Goal: Complete application form: Complete application form

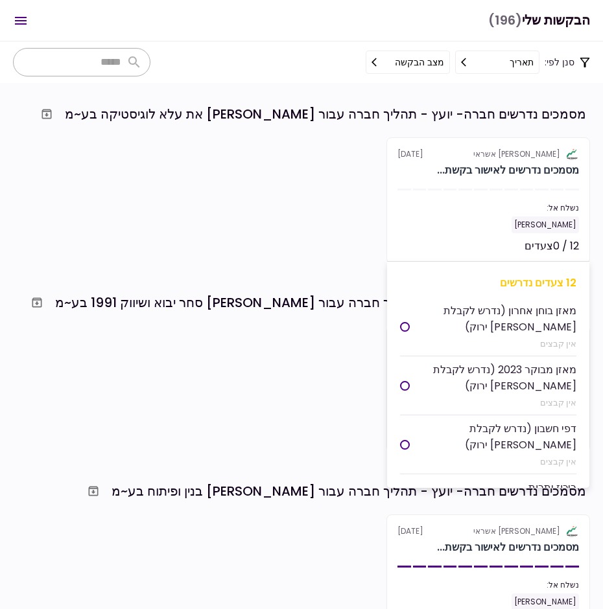
click at [442, 209] on div "נשלח אל:" at bounding box center [487, 208] width 181 height 12
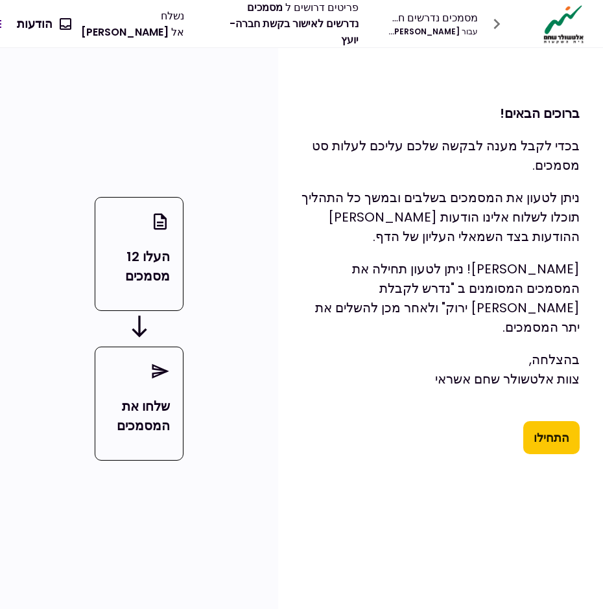
click at [557, 427] on button "התחילו" at bounding box center [551, 438] width 56 height 34
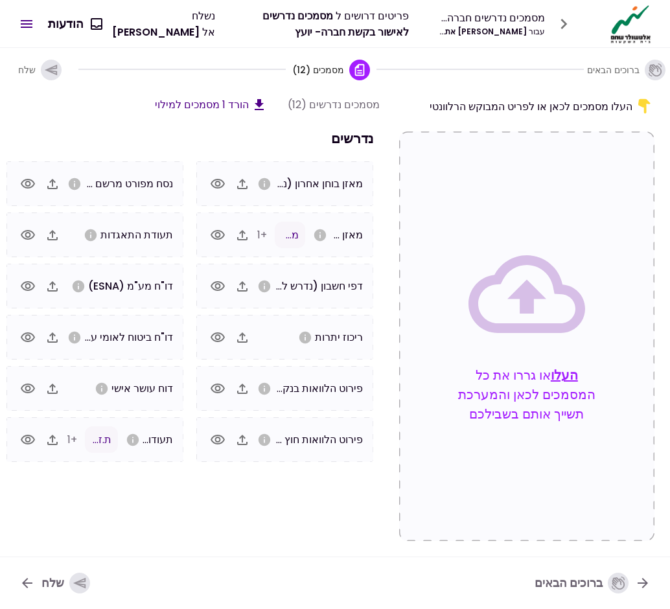
click at [319, 185] on span "מאזן בוחן אחרון (נדרש לקבלת [PERSON_NAME] ירוק)" at bounding box center [239, 183] width 248 height 15
click at [284, 188] on span "מאזן בוחן 2025.pdf" at bounding box center [240, 183] width 87 height 15
click at [215, 233] on icon "button" at bounding box center [218, 235] width 14 height 10
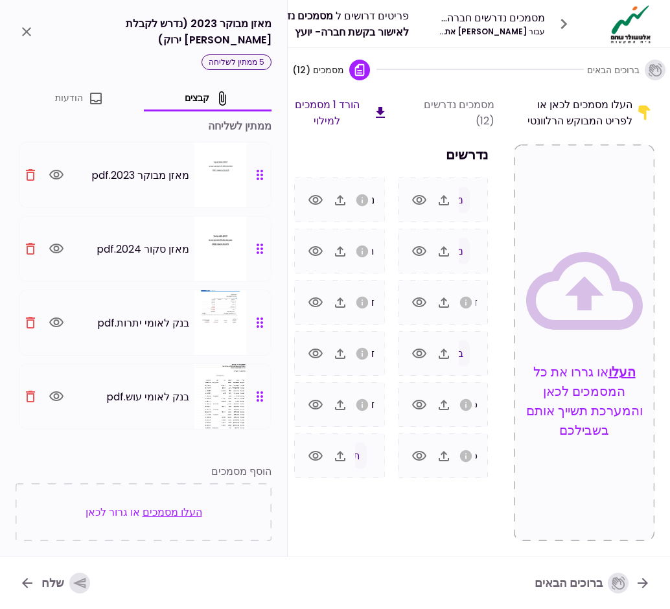
click at [34, 391] on icon "button" at bounding box center [30, 397] width 9 height 12
click at [30, 389] on icon "button" at bounding box center [31, 397] width 16 height 16
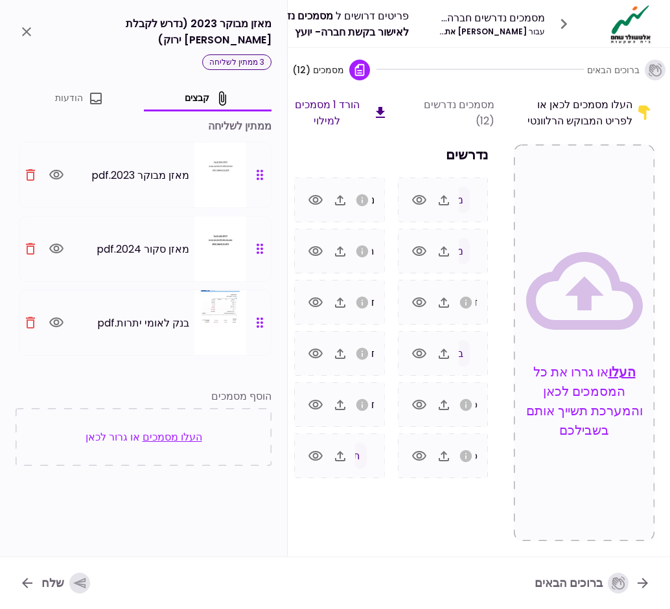
click at [30, 317] on icon "button" at bounding box center [30, 323] width 9 height 12
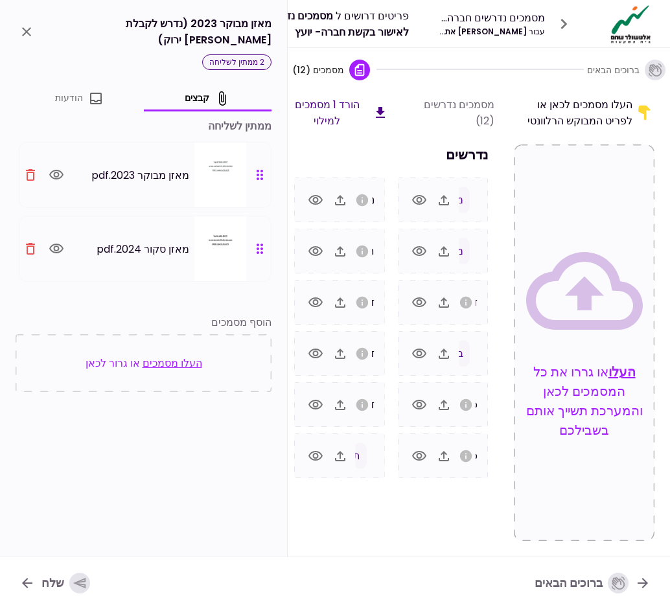
click at [25, 21] on button "close" at bounding box center [27, 32] width 22 height 22
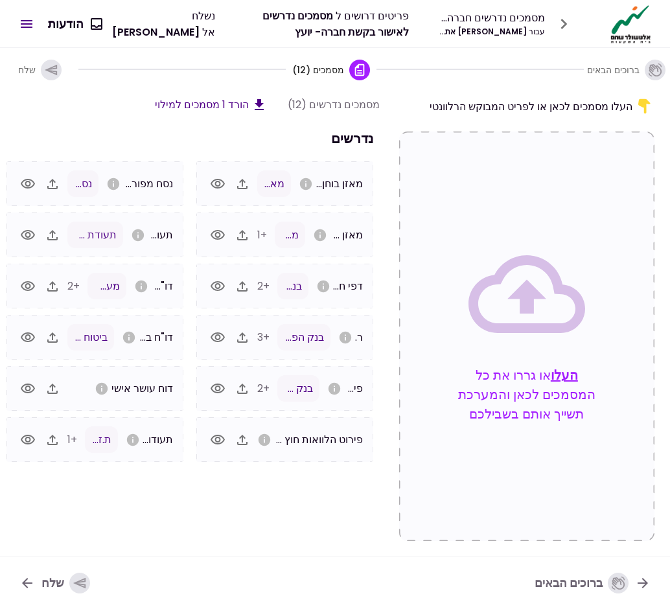
click at [47, 68] on icon "button" at bounding box center [51, 69] width 12 height 11
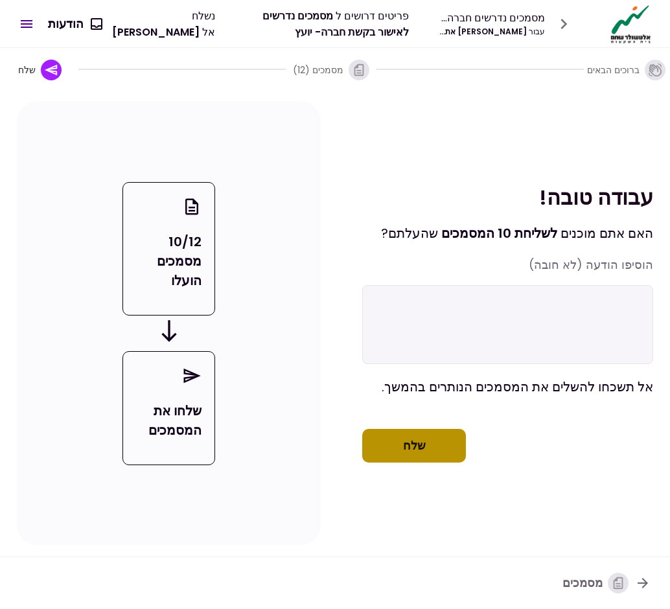
click at [424, 460] on button "שלח" at bounding box center [414, 446] width 104 height 34
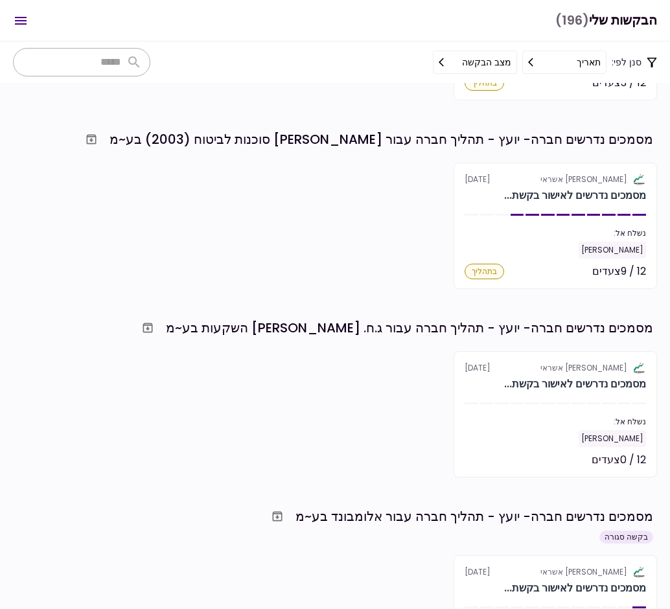
scroll to position [810, 0]
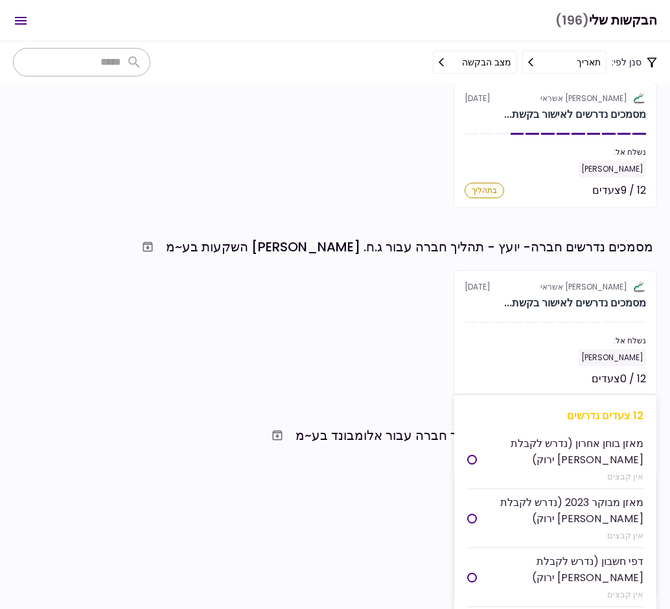
click at [542, 314] on section "אלטשולר שחם אשראי [DATE] מסמכים נדרשים לאישור בקשת... נשלח אל: [PERSON_NAME] 12…" at bounding box center [556, 333] width 204 height 126
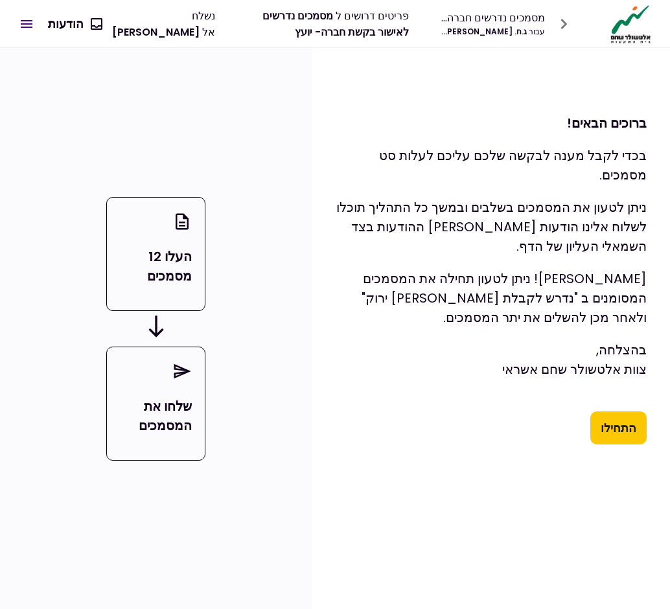
click at [602, 421] on button "התחילו" at bounding box center [618, 429] width 56 height 34
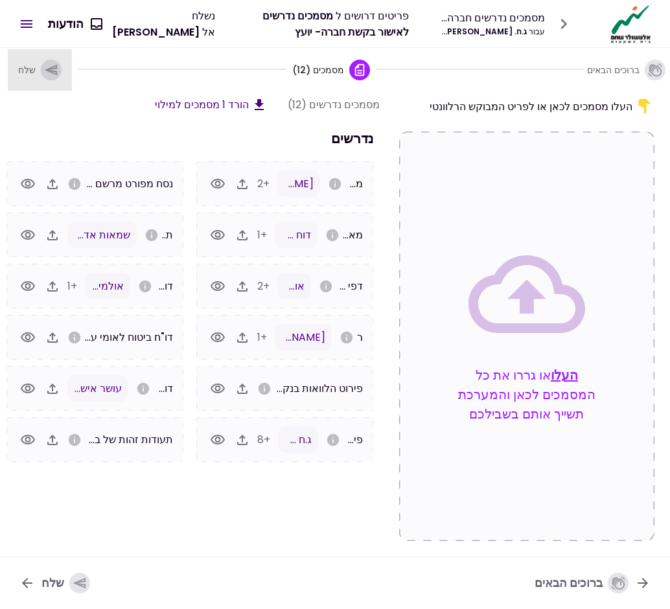
click at [45, 68] on icon "button" at bounding box center [51, 69] width 12 height 11
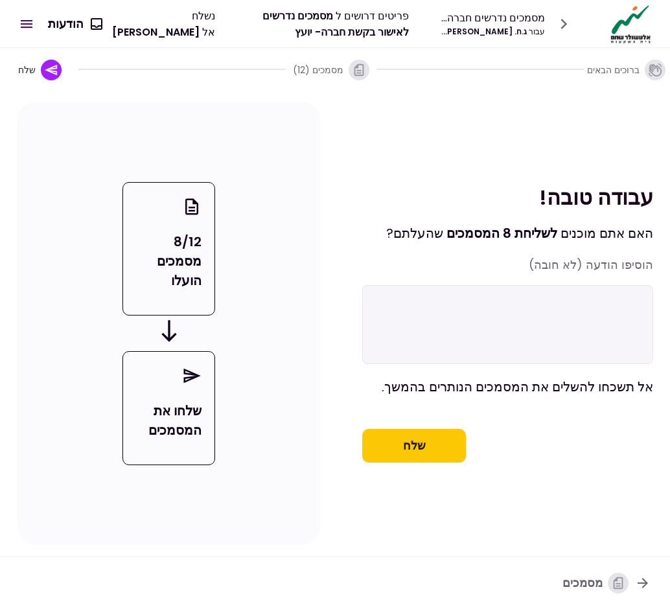
click at [426, 459] on button "שלח" at bounding box center [414, 446] width 104 height 34
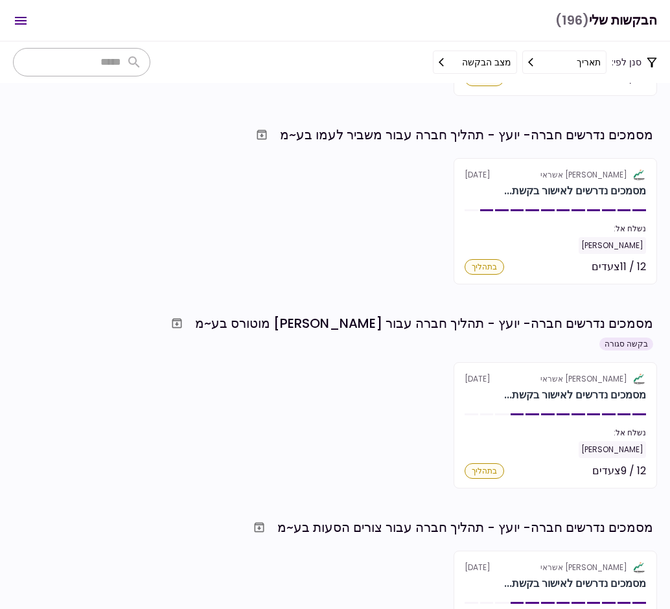
scroll to position [2673, 0]
